Goal: Navigation & Orientation: Find specific page/section

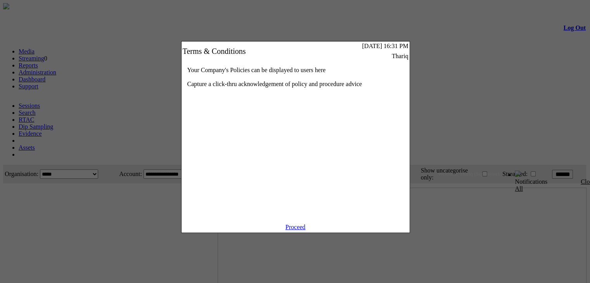
click at [290, 230] on link "Proceed" at bounding box center [295, 227] width 20 height 7
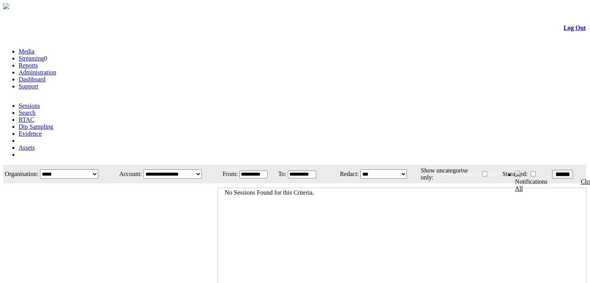
click at [56, 69] on link "Administration" at bounding box center [38, 72] width 38 height 7
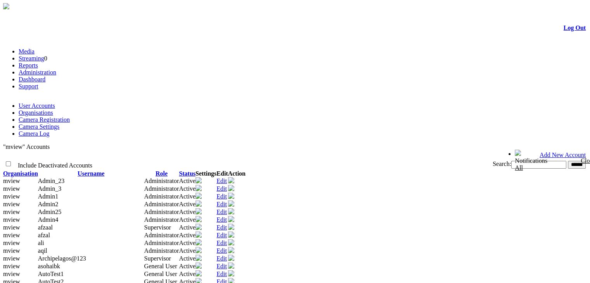
click at [564, 28] on link "Log Out" at bounding box center [574, 27] width 22 height 7
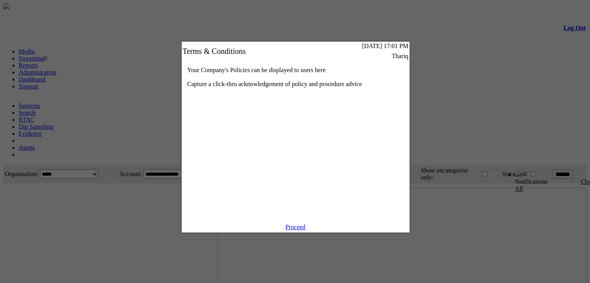
click at [289, 230] on link "Proceed" at bounding box center [295, 227] width 20 height 7
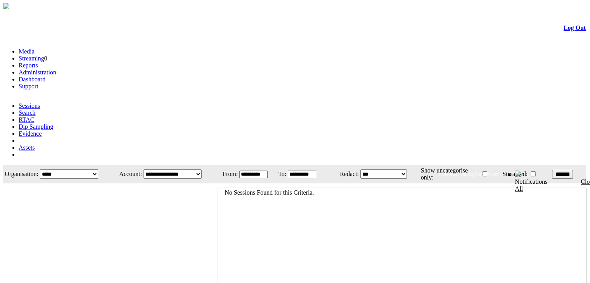
click at [563, 31] on link "Log Out" at bounding box center [574, 27] width 22 height 7
